Goal: Communication & Community: Answer question/provide support

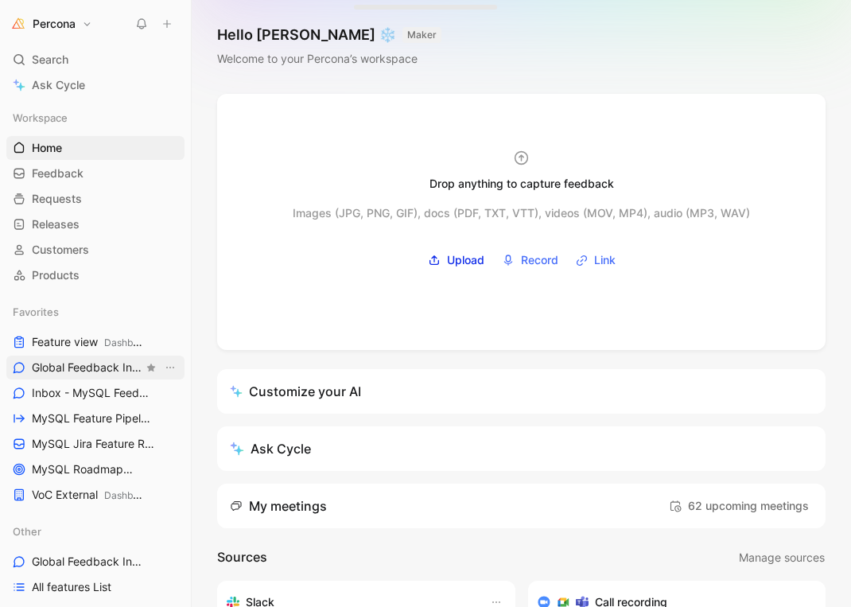
click at [69, 371] on span "Global Feedback Inbox Other" at bounding box center [87, 367] width 111 height 17
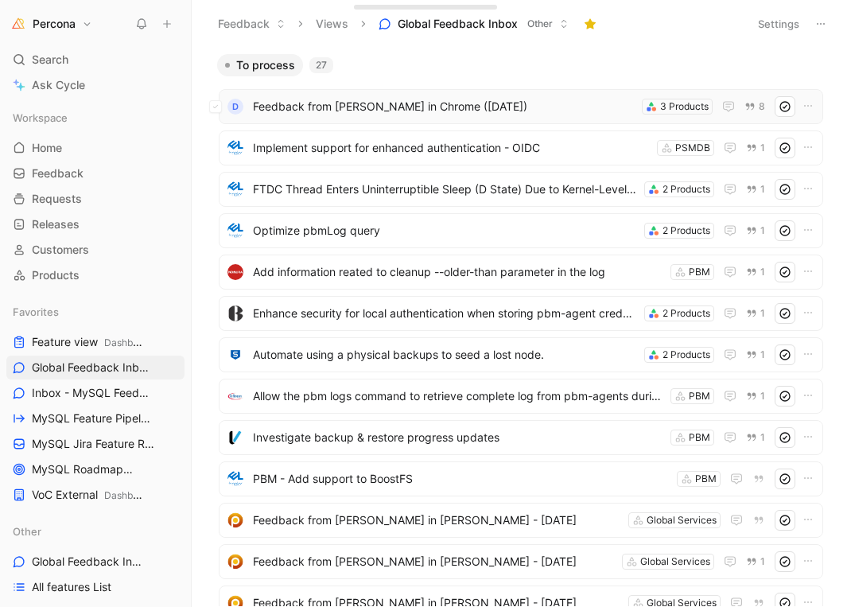
click at [460, 114] on span "Feedback from [PERSON_NAME] in Chrome ([DATE])" at bounding box center [444, 106] width 382 height 19
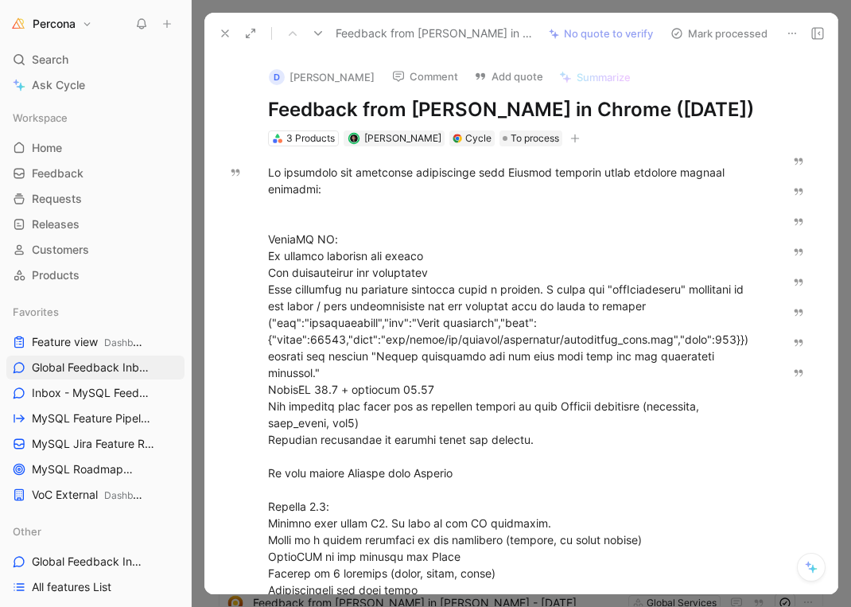
click at [246, 33] on icon at bounding box center [250, 33] width 13 height 13
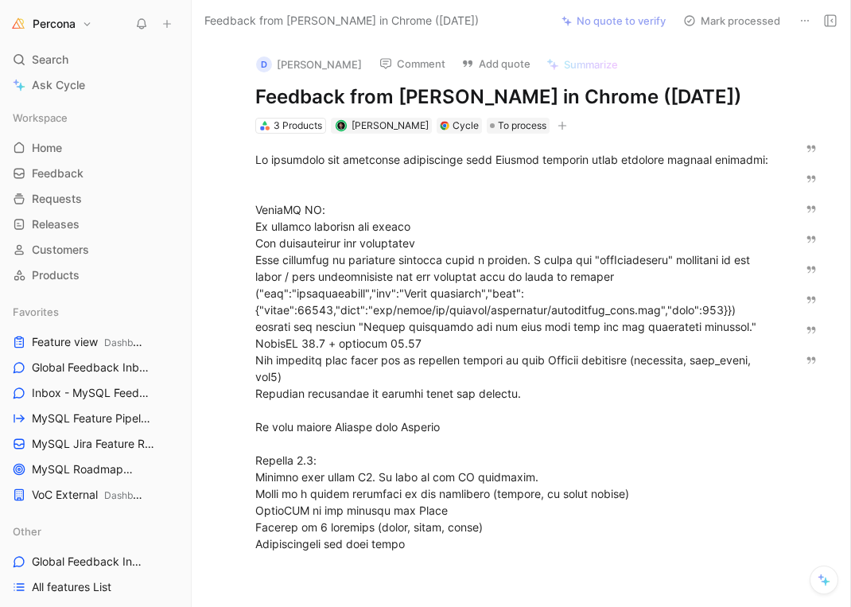
click at [808, 22] on icon at bounding box center [804, 20] width 13 height 13
click at [472, 68] on button "Add quote" at bounding box center [495, 63] width 83 height 22
click at [322, 252] on div at bounding box center [513, 351] width 516 height 401
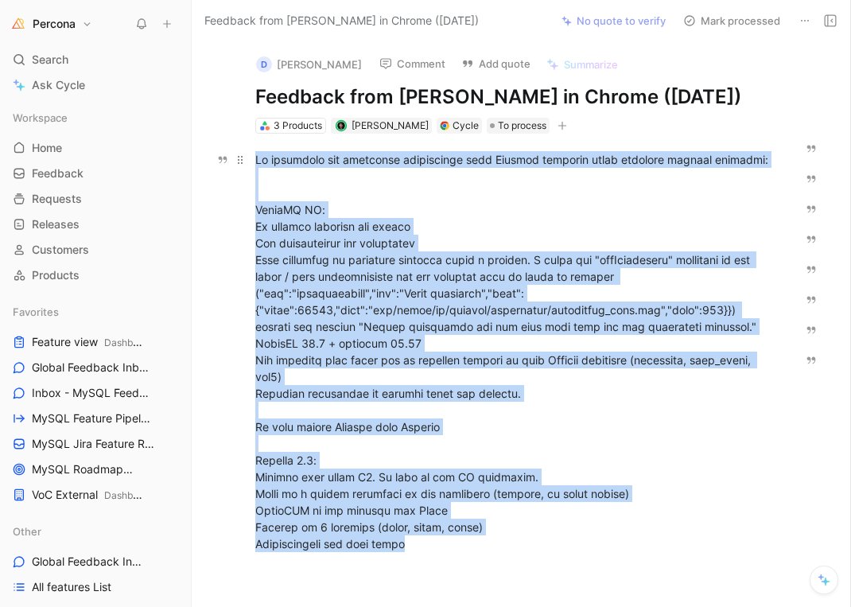
click at [322, 252] on div at bounding box center [513, 351] width 516 height 401
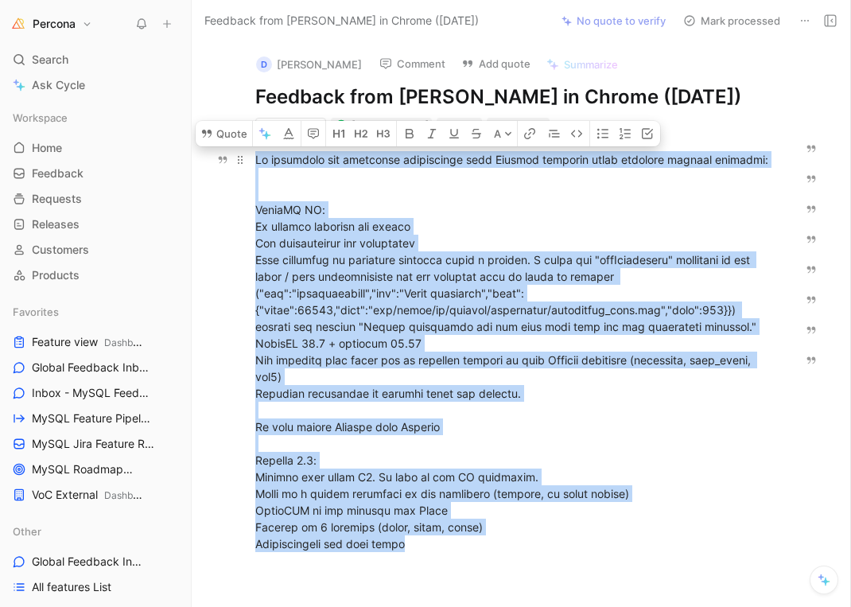
click at [322, 252] on div at bounding box center [513, 351] width 516 height 401
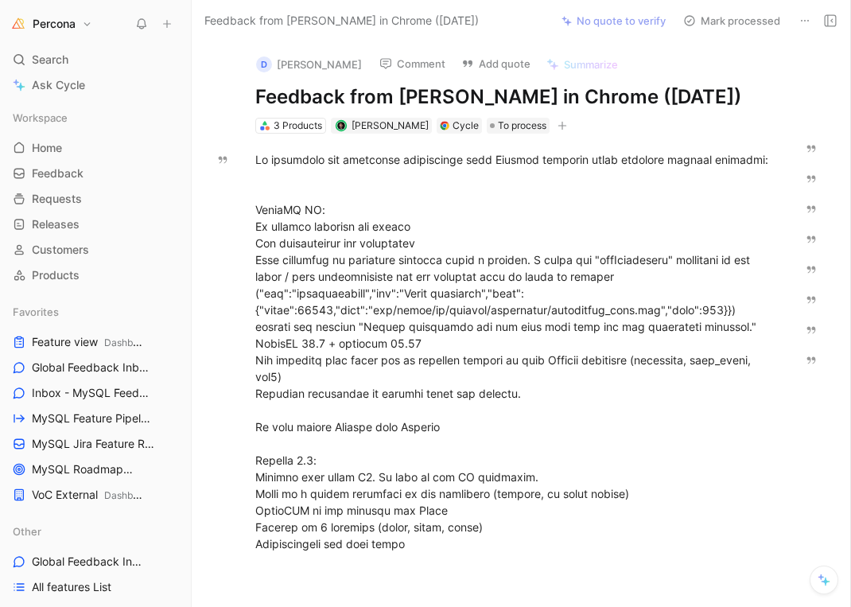
click at [826, 25] on icon at bounding box center [830, 20] width 13 height 13
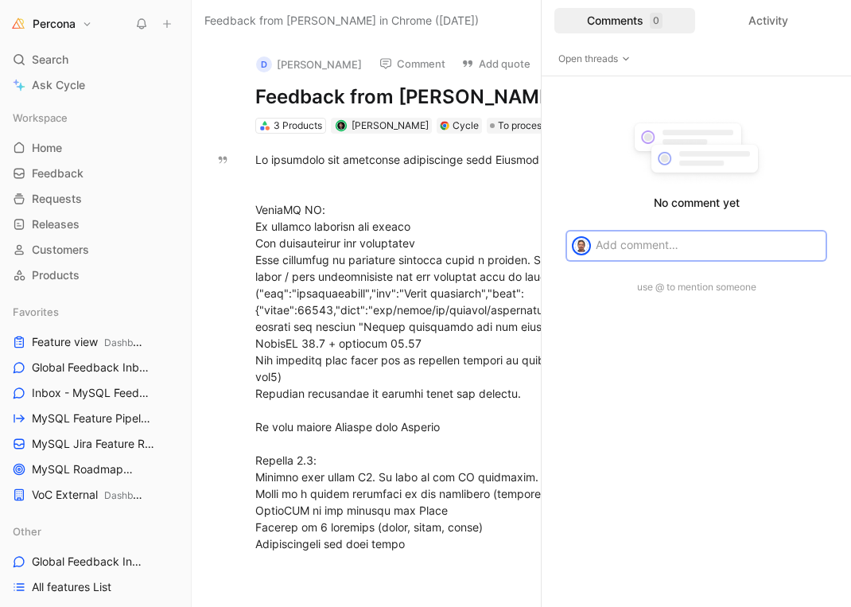
click at [629, 20] on div "Comments 0" at bounding box center [624, 20] width 141 height 25
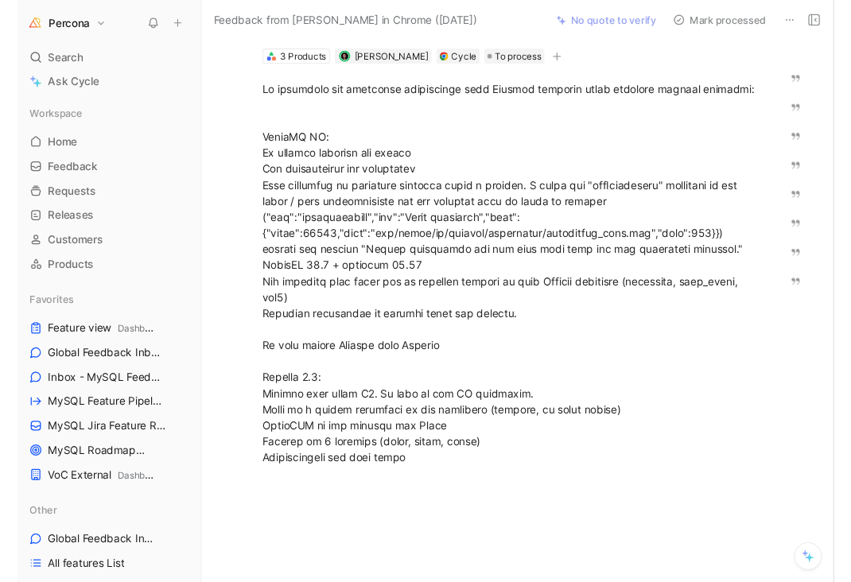
scroll to position [53, 0]
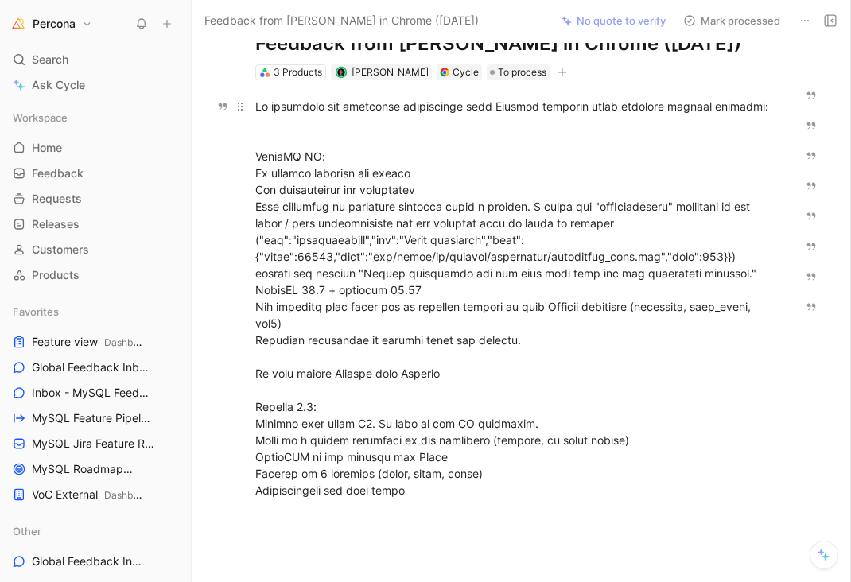
click at [349, 474] on div at bounding box center [513, 298] width 516 height 401
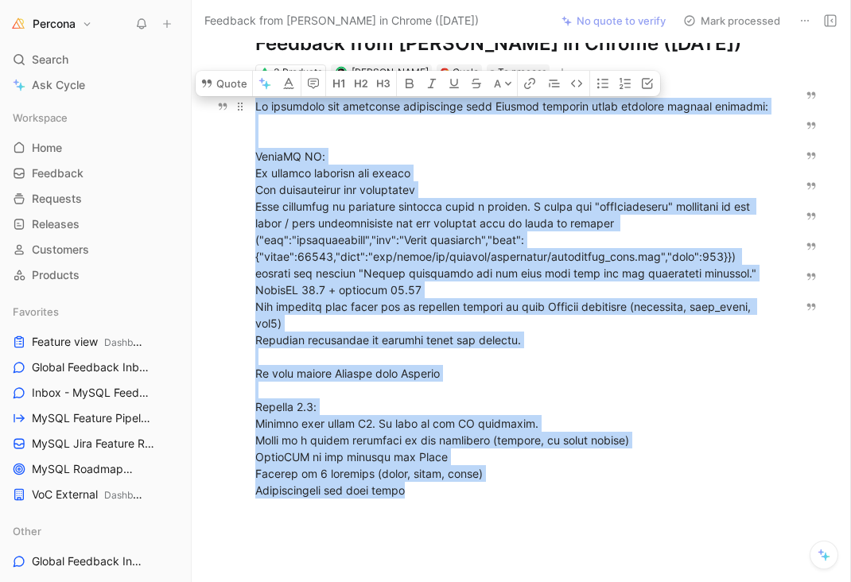
click at [349, 474] on div at bounding box center [513, 298] width 516 height 401
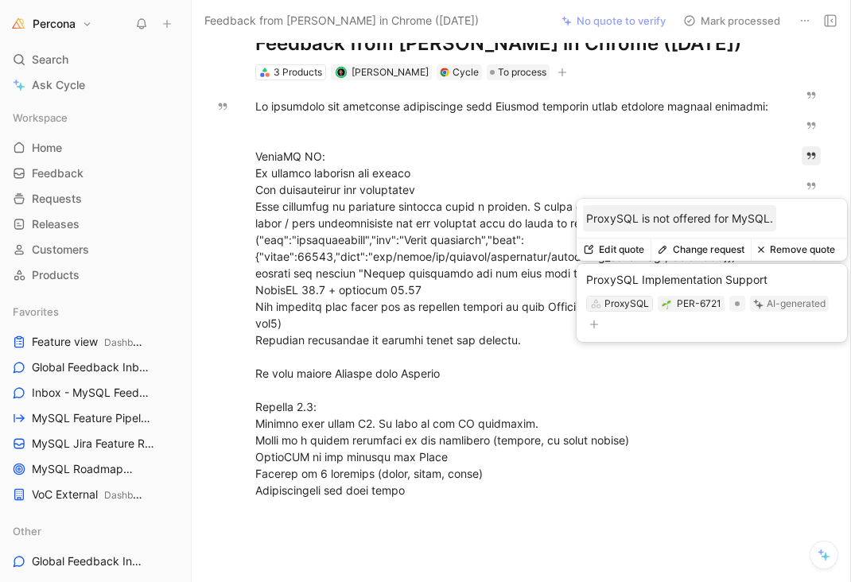
click at [624, 301] on div "ProxySQL" at bounding box center [626, 304] width 45 height 16
click at [615, 305] on div "ProxySQL" at bounding box center [626, 304] width 45 height 16
